Goal: Information Seeking & Learning: Find specific fact

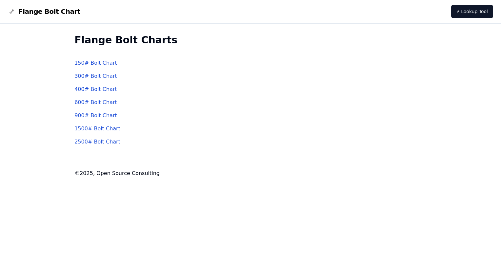
click at [94, 62] on link "150 # Bolt Chart" at bounding box center [95, 63] width 43 height 6
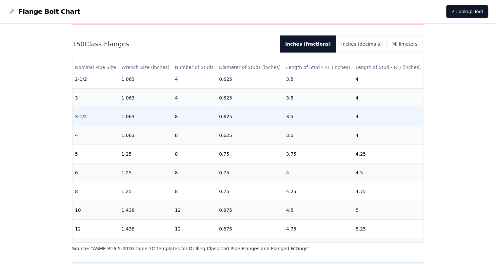
scroll to position [131, 0]
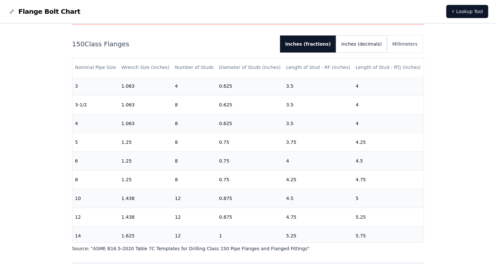
click at [368, 44] on button "Inches (decimals)" at bounding box center [361, 43] width 51 height 17
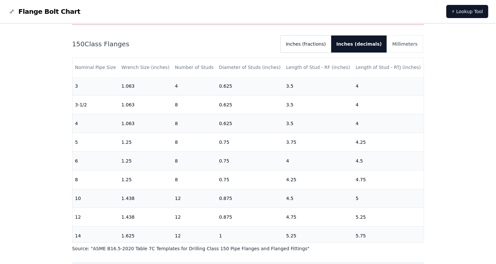
click at [326, 44] on button "Inches (fractions)" at bounding box center [306, 43] width 51 height 17
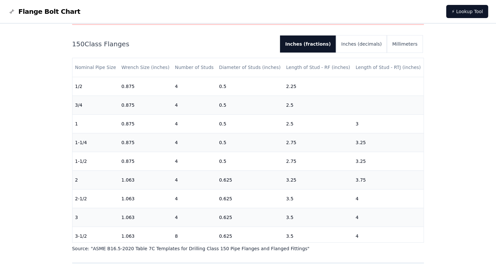
scroll to position [0, 0]
